Goal: Task Accomplishment & Management: Use online tool/utility

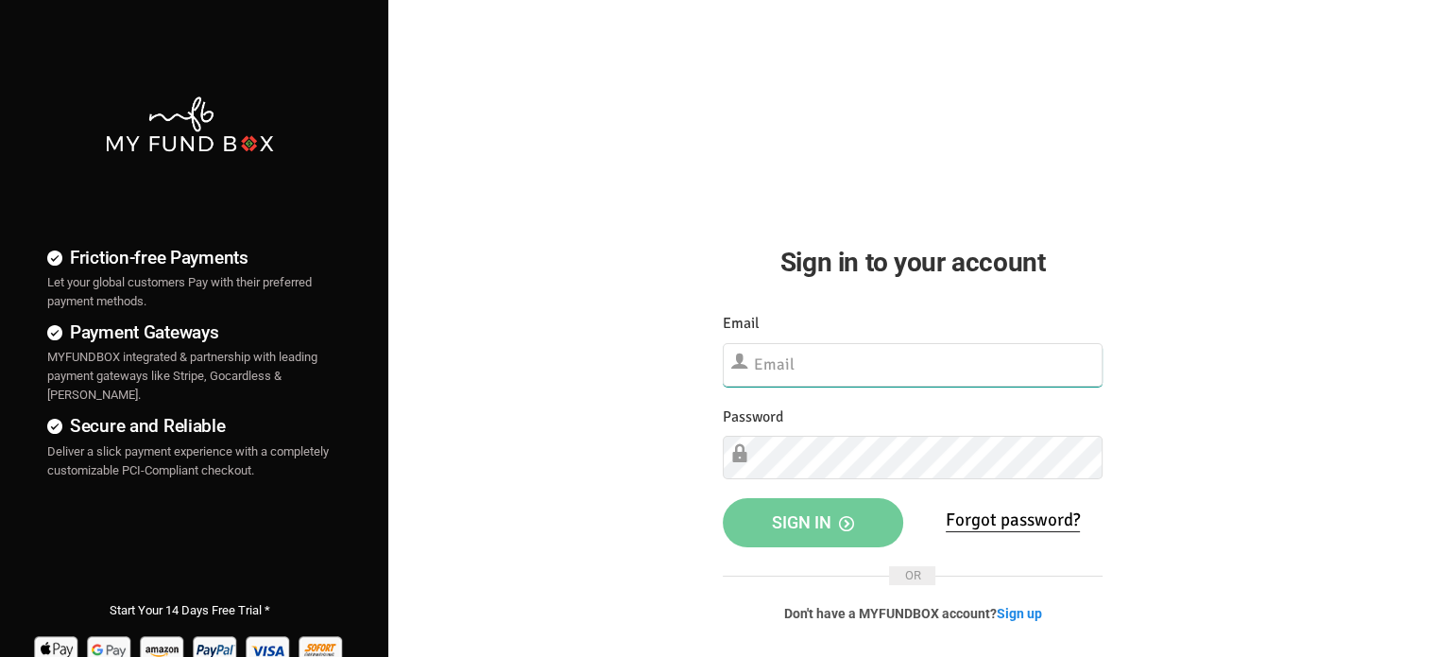
type input "[EMAIL_ADDRESS][DOMAIN_NAME]"
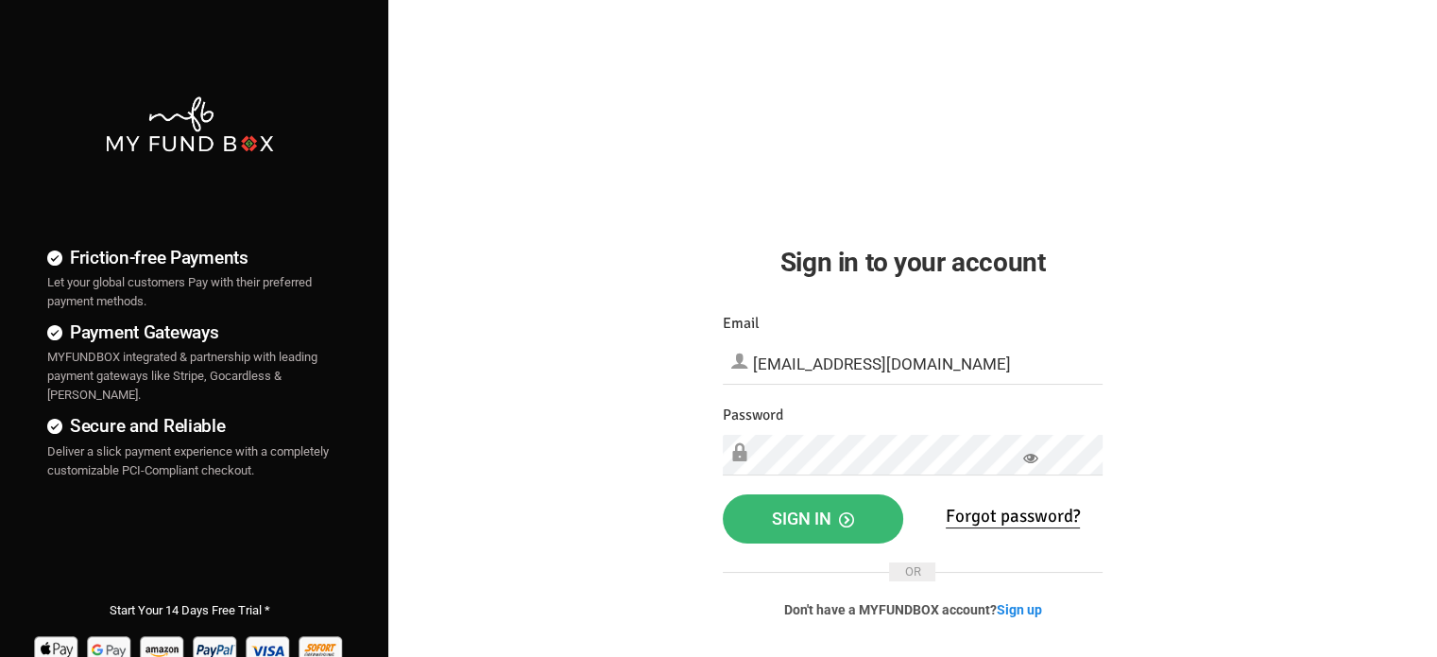
click at [799, 510] on span "Sign in" at bounding box center [813, 518] width 82 height 20
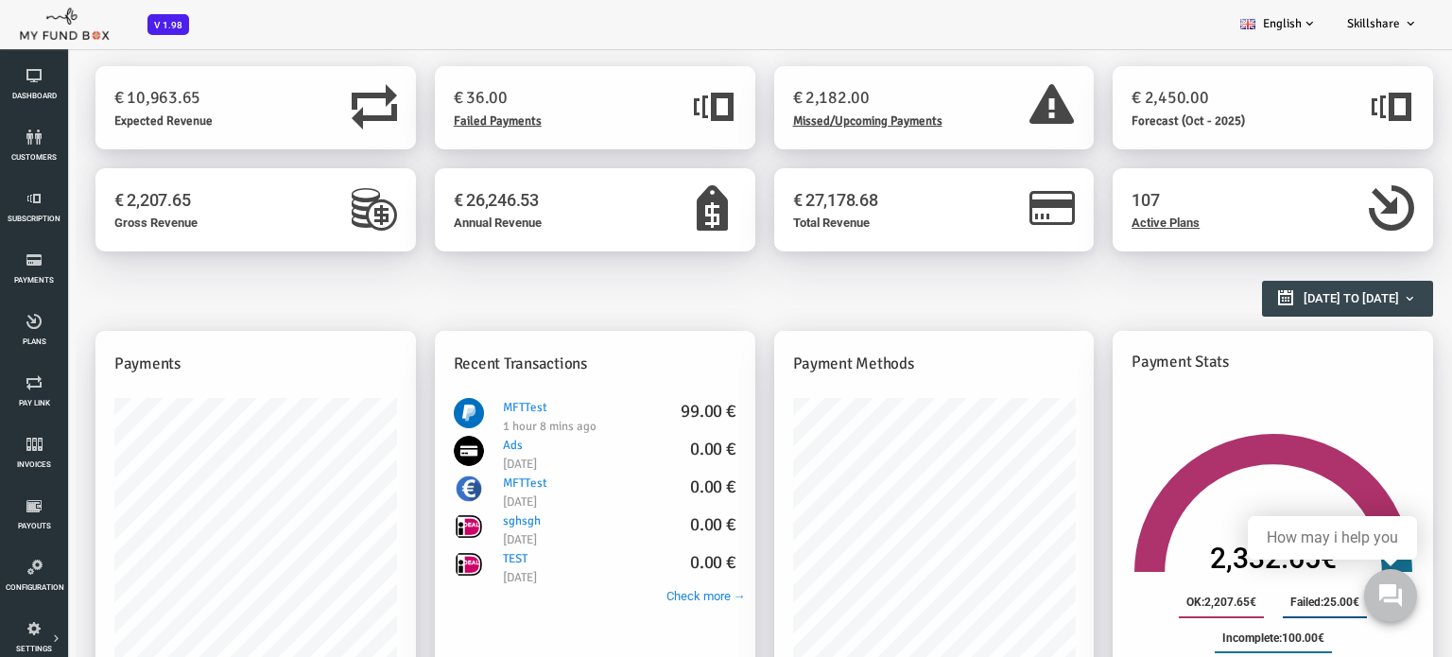
click at [205, 335] on div "Payments One-Off : 413.65€" at bounding box center [198, 543] width 320 height 425
click at [147, 398] on div "Create Pay Link Create Payment Gateway Products & Plans Create € 10,963.65 Expe…" at bounding box center [706, 642] width 1337 height 1153
click at [1381, 561] on div "Payment Stats Total 2,332.65€ OK: 2,207.65€ Failed: 25.00€ Incomplete: 100.00€" at bounding box center [1214, 553] width 339 height 444
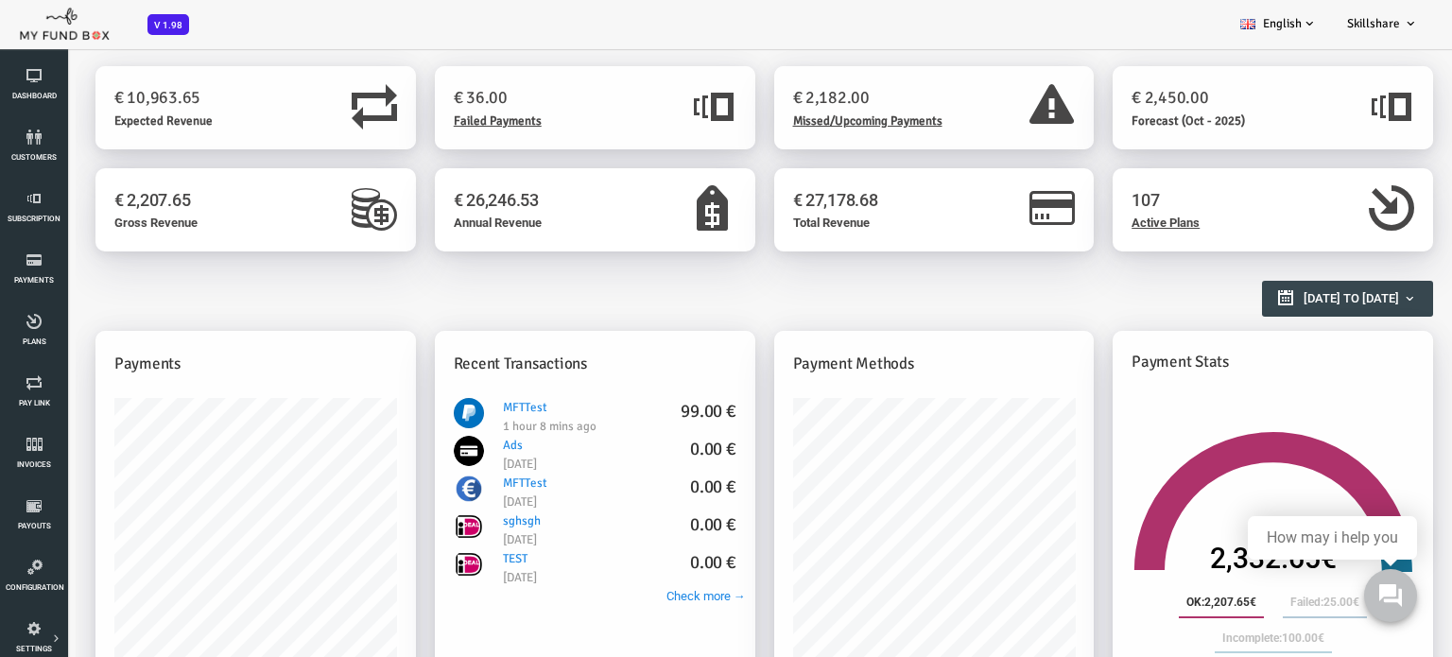
click at [1244, 439] on icon at bounding box center [1254, 528] width 219 height 307
